Goal: Information Seeking & Learning: Learn about a topic

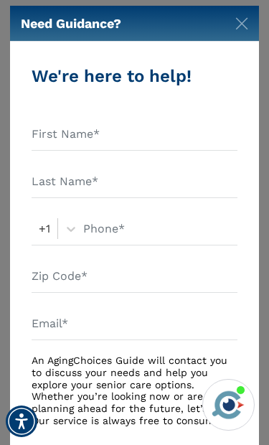
scroll to position [423, 0]
click at [228, 11] on div "Need Guidance?" at bounding box center [134, 24] width 249 height 36
click at [244, 29] on img "Close" at bounding box center [242, 23] width 13 height 13
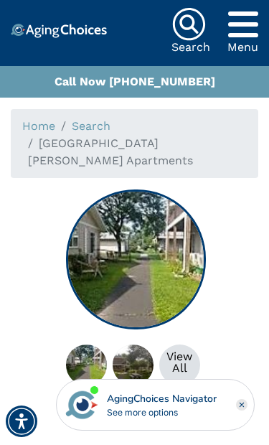
scroll to position [31, 0]
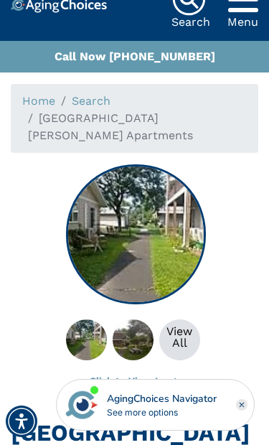
click at [190, 326] on div "View All" at bounding box center [179, 337] width 41 height 23
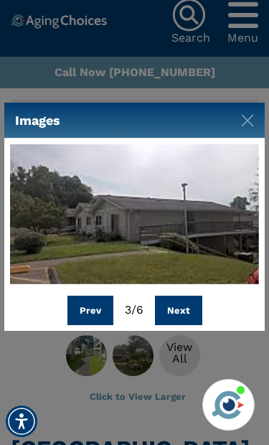
scroll to position [11, 0]
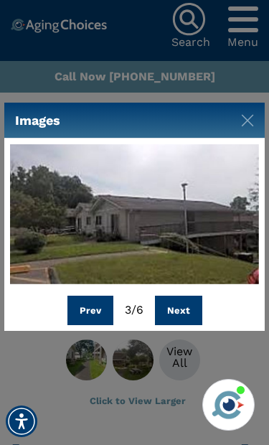
click at [184, 326] on button "Next" at bounding box center [178, 311] width 47 height 30
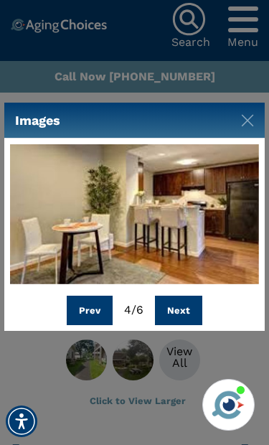
click at [85, 326] on button "Prev" at bounding box center [90, 311] width 46 height 30
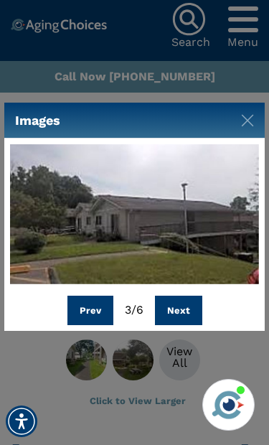
click at [90, 326] on button "Prev" at bounding box center [91, 311] width 46 height 30
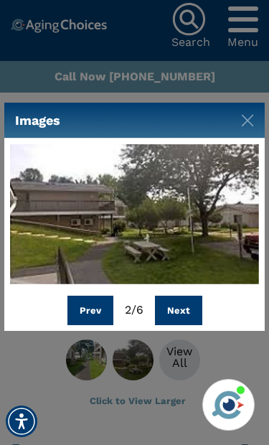
click at [88, 326] on button "Prev" at bounding box center [91, 311] width 46 height 30
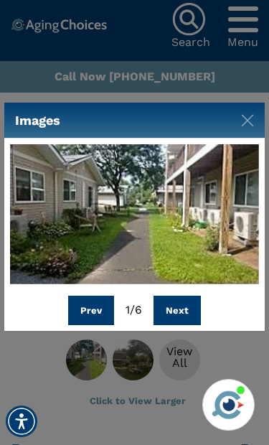
click at [190, 326] on button "Next" at bounding box center [177, 311] width 47 height 30
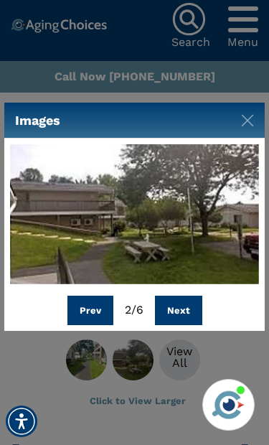
click at [191, 326] on button "Next" at bounding box center [178, 311] width 47 height 30
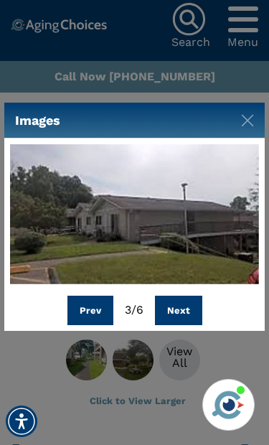
click at [190, 326] on button "Next" at bounding box center [178, 311] width 47 height 30
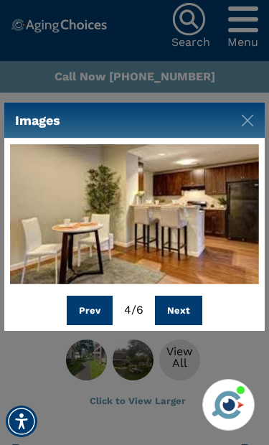
click at [191, 326] on button "Next" at bounding box center [178, 311] width 47 height 30
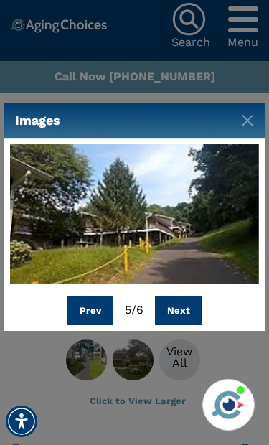
click at [190, 326] on button "Next" at bounding box center [178, 311] width 47 height 30
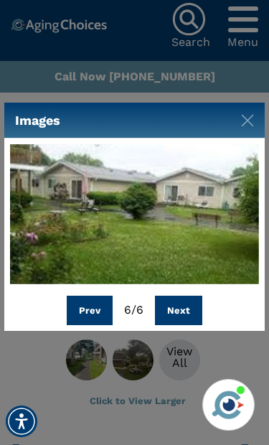
click at [192, 326] on button "Next" at bounding box center [178, 311] width 47 height 30
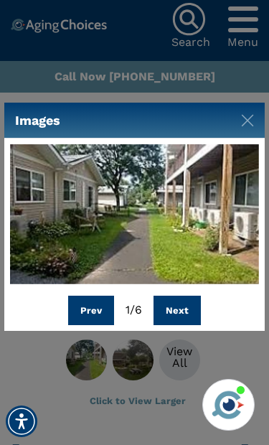
click at [190, 326] on button "Next" at bounding box center [177, 311] width 47 height 30
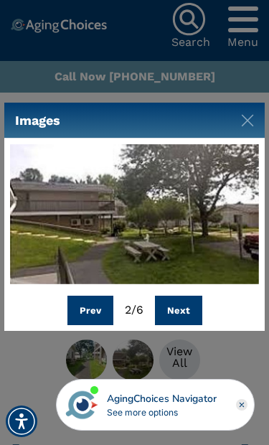
click at [191, 326] on button "Next" at bounding box center [178, 311] width 47 height 30
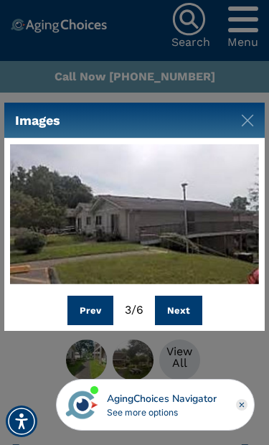
click at [193, 326] on button "Next" at bounding box center [178, 311] width 47 height 30
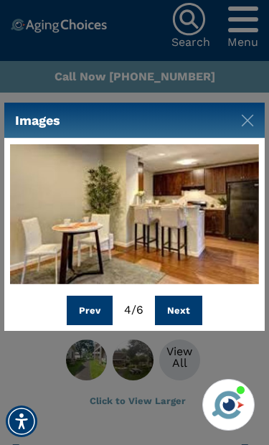
click at [192, 326] on button "Next" at bounding box center [178, 311] width 47 height 30
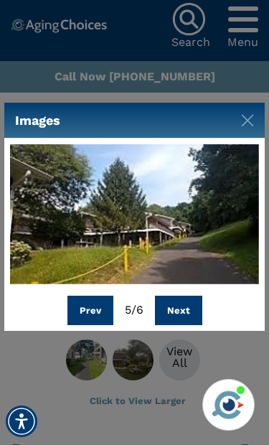
click at [192, 326] on button "Next" at bounding box center [178, 311] width 47 height 30
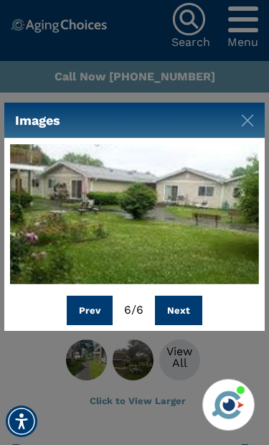
click at [190, 326] on button "Next" at bounding box center [178, 311] width 47 height 30
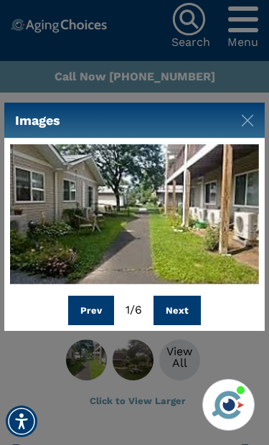
click at [190, 326] on button "Next" at bounding box center [177, 311] width 47 height 30
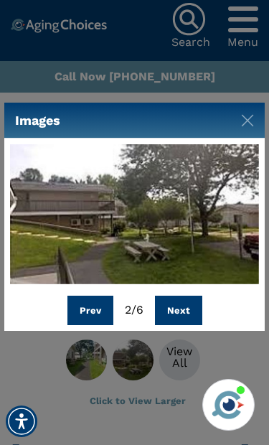
click at [191, 326] on button "Next" at bounding box center [178, 311] width 47 height 30
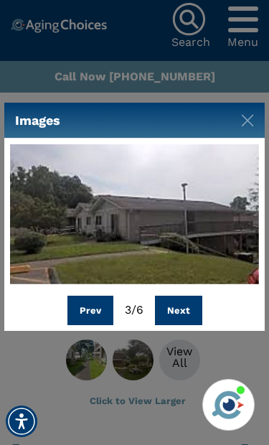
click at [190, 326] on button "Next" at bounding box center [178, 311] width 47 height 30
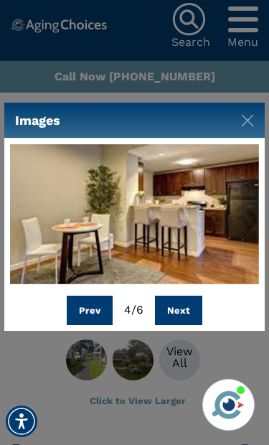
click at [190, 326] on button "Next" at bounding box center [178, 311] width 47 height 30
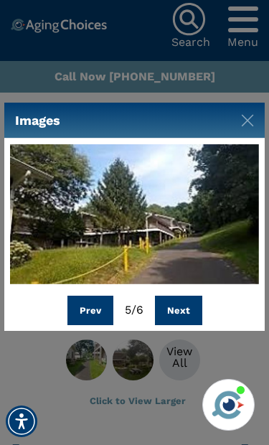
click at [188, 326] on button "Next" at bounding box center [178, 311] width 47 height 30
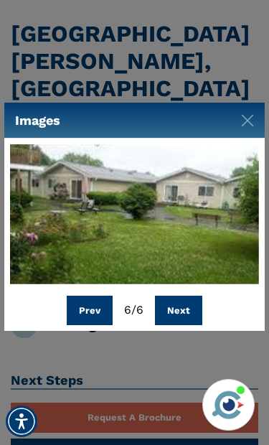
click at [252, 127] on img "Close" at bounding box center [247, 120] width 13 height 13
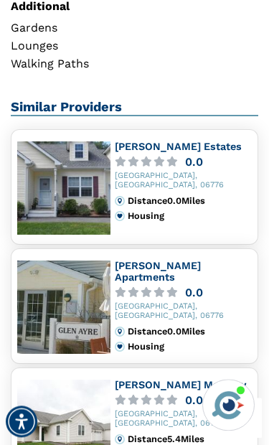
scroll to position [1368, 0]
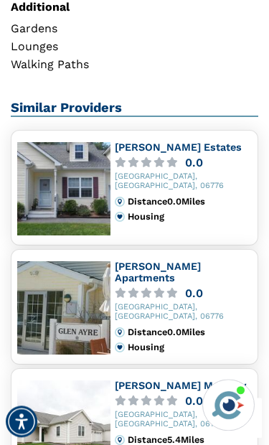
click at [73, 266] on img at bounding box center [63, 307] width 93 height 93
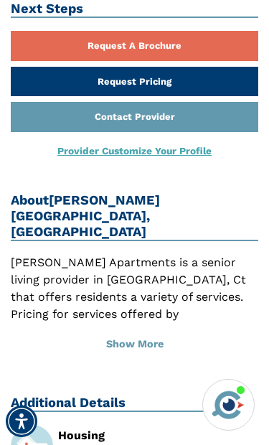
scroll to position [787, 0]
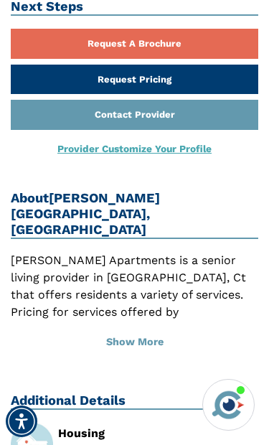
click at [141, 327] on button "Show More" at bounding box center [135, 343] width 248 height 32
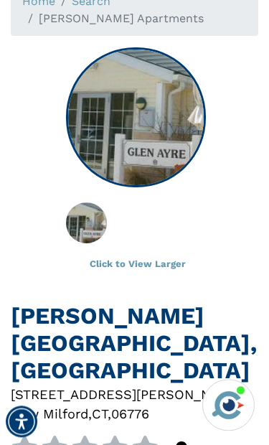
scroll to position [128, 0]
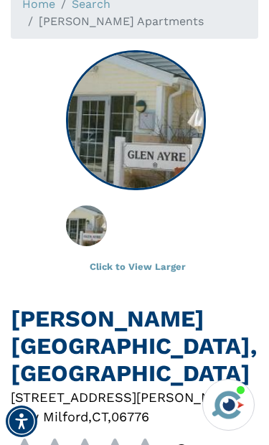
click at [148, 143] on img at bounding box center [136, 121] width 138 height 138
